Goal: Information Seeking & Learning: Learn about a topic

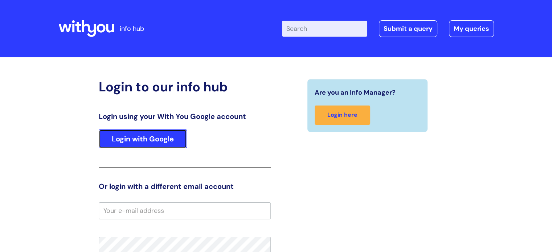
click at [150, 134] on link "Login with Google" at bounding box center [143, 139] width 88 height 19
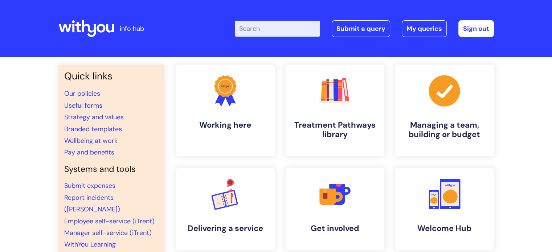
click at [287, 28] on input "Enter your search term here..." at bounding box center [277, 29] width 85 height 16
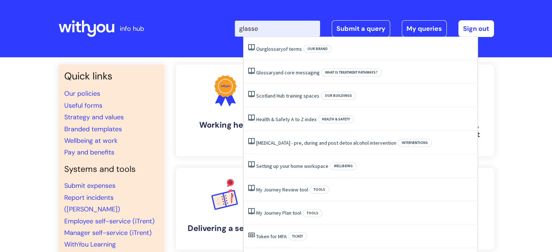
type input "glasses"
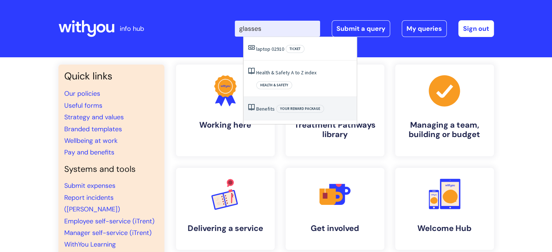
click at [263, 106] on link "Benefits" at bounding box center [265, 109] width 19 height 7
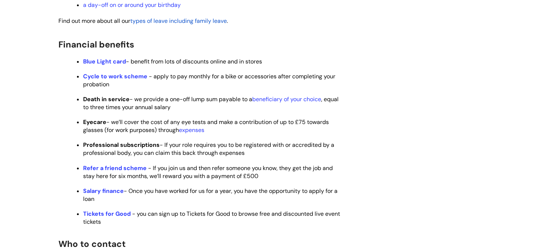
scroll to position [399, 0]
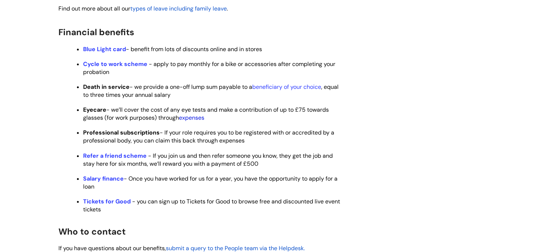
click at [199, 122] on link "expenses" at bounding box center [191, 118] width 25 height 8
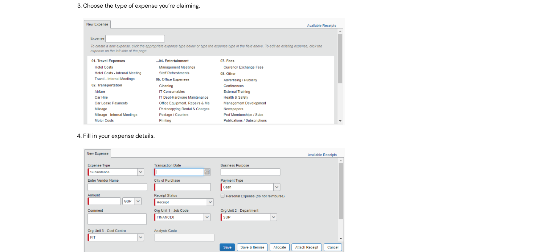
scroll to position [472, 0]
